Goal: Task Accomplishment & Management: Manage account settings

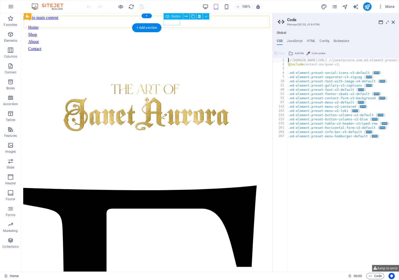
click at [173, 46] on div "Contact" at bounding box center [146, 48] width 237 height 5
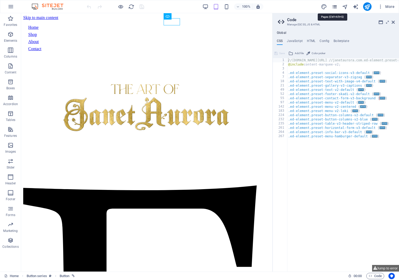
click at [333, 4] on icon "pages" at bounding box center [334, 7] width 6 height 6
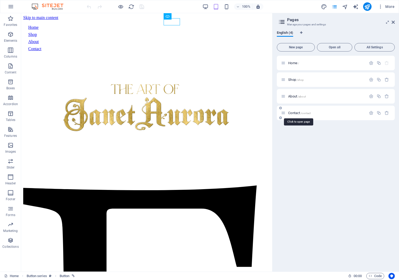
click at [298, 113] on span "Contact /contact" at bounding box center [299, 113] width 22 height 4
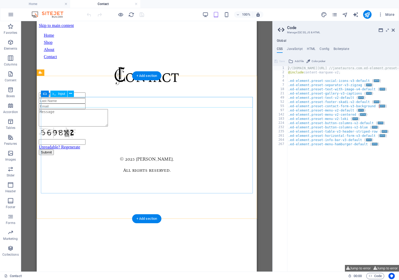
scroll to position [33, 0]
click at [187, 98] on div at bounding box center [147, 95] width 216 height 6
click at [186, 109] on div "Unreadable? Regenerate Submit" at bounding box center [147, 123] width 216 height 63
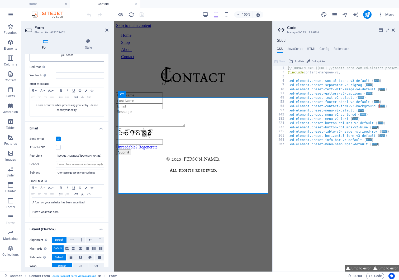
scroll to position [69, 0]
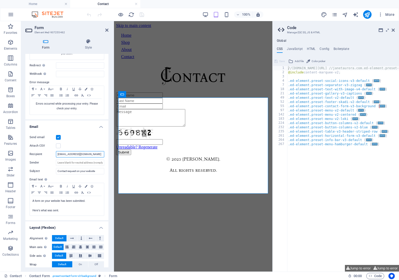
drag, startPoint x: 91, startPoint y: 156, endPoint x: 38, endPoint y: 151, distance: 53.5
type input "[EMAIL_ADDRESS][DOMAIN_NAME]"
click at [107, 30] on icon at bounding box center [106, 30] width 3 height 4
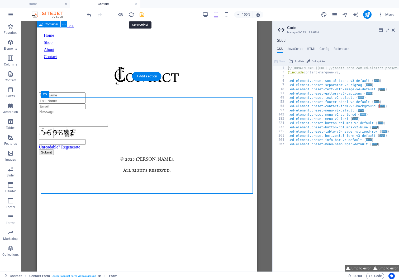
click at [143, 17] on icon "save" at bounding box center [142, 15] width 6 height 6
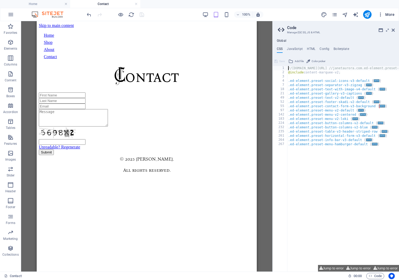
click at [376, 14] on button "More" at bounding box center [386, 14] width 21 height 8
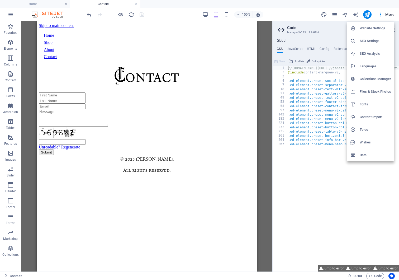
click at [376, 30] on h6 "Website Settings" at bounding box center [375, 28] width 31 height 6
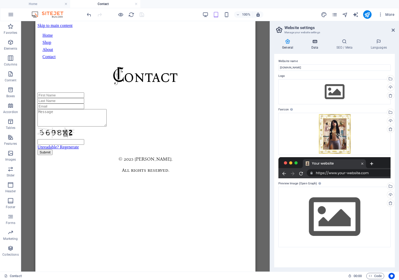
click at [312, 47] on h4 "Data" at bounding box center [315, 44] width 25 height 11
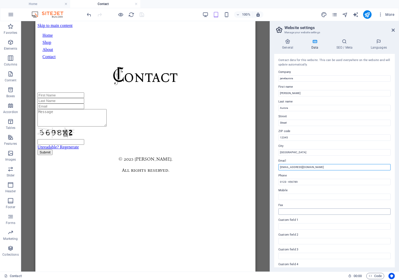
scroll to position [0, 0]
click at [365, 13] on icon "publish" at bounding box center [367, 15] width 6 height 6
